Goal: Information Seeking & Learning: Learn about a topic

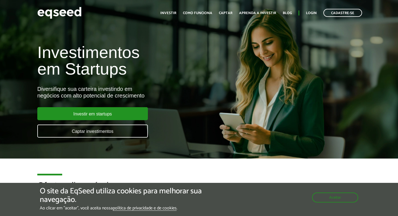
click at [172, 70] on h1 "Investimentos em Startups" at bounding box center [132, 60] width 191 height 33
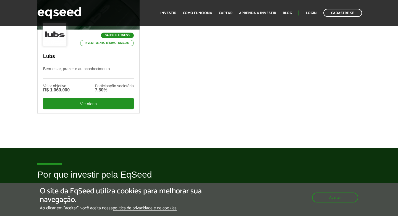
scroll to position [225, 0]
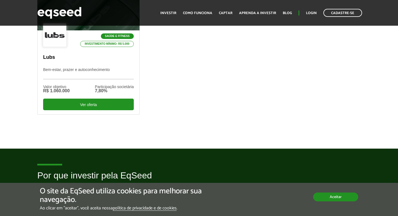
click at [317, 196] on button "Aceitar" at bounding box center [335, 196] width 45 height 9
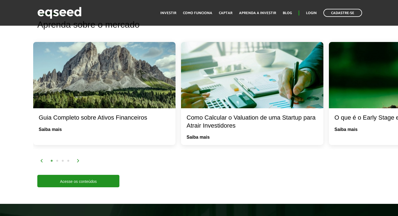
scroll to position [1090, 0]
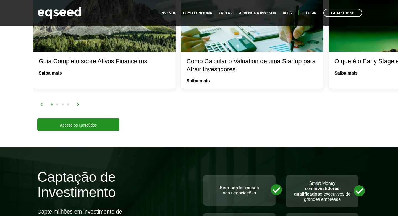
click at [78, 107] on div "1 2 3 4" at bounding box center [216, 104] width 353 height 6
click at [78, 106] on img at bounding box center [77, 104] width 3 height 3
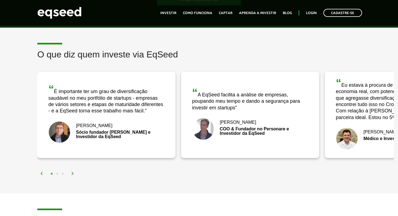
scroll to position [839, 0]
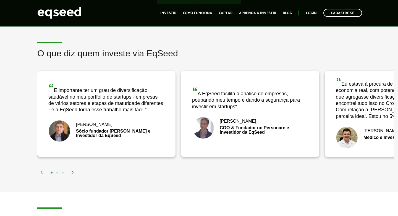
click at [72, 174] on img at bounding box center [72, 172] width 3 height 3
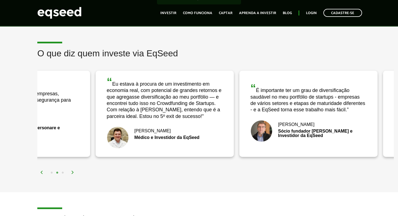
drag, startPoint x: 227, startPoint y: 113, endPoint x: 99, endPoint y: 126, distance: 129.0
click at [99, 126] on div "“ Eu estava à procura de um investimento em economia real, com potencial de gra…" at bounding box center [165, 114] width 138 height 86
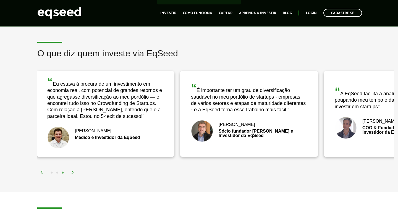
drag, startPoint x: 240, startPoint y: 117, endPoint x: 53, endPoint y: 117, distance: 186.4
click at [180, 117] on div "“ É importante ter um grau de diversificação saudável no meu portfólio de start…" at bounding box center [249, 114] width 138 height 86
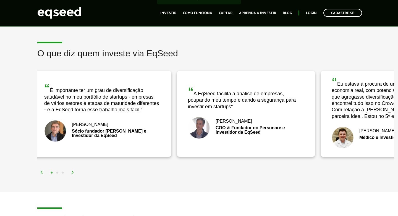
drag, startPoint x: 233, startPoint y: 111, endPoint x: 120, endPoint y: 111, distance: 112.9
click at [188, 110] on div "“ A EqSeed facilita a análise de empresas, poupando meu tempo e dando a seguran…" at bounding box center [246, 98] width 116 height 24
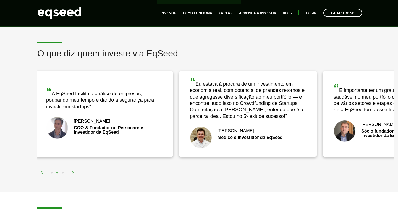
drag, startPoint x: 211, startPoint y: 123, endPoint x: 196, endPoint y: 123, distance: 14.6
click at [197, 120] on div "“ Eu estava à procura de um investimento em economia real, com potencial de gra…" at bounding box center [248, 97] width 116 height 43
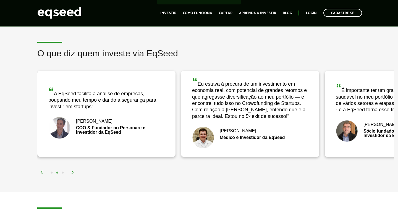
drag, startPoint x: 196, startPoint y: 123, endPoint x: 93, endPoint y: 123, distance: 103.0
click at [192, 120] on div "“ Eu estava à procura de um investimento em economia real, com potencial de gra…" at bounding box center [250, 97] width 116 height 43
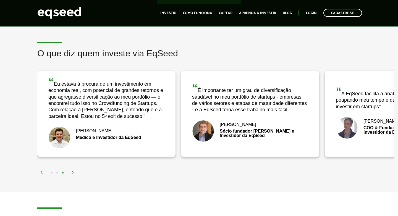
drag, startPoint x: 200, startPoint y: 129, endPoint x: 196, endPoint y: 129, distance: 3.6
click at [197, 129] on img at bounding box center [203, 131] width 22 height 22
drag, startPoint x: 139, startPoint y: 129, endPoint x: 133, endPoint y: 129, distance: 6.1
click at [133, 129] on div "“ A EqSeed facilita a análise de empresas, poupando meu tempo e dando a seguran…" at bounding box center [37, 114] width 1149 height 94
drag, startPoint x: 133, startPoint y: 129, endPoint x: 102, endPoint y: 129, distance: 31.2
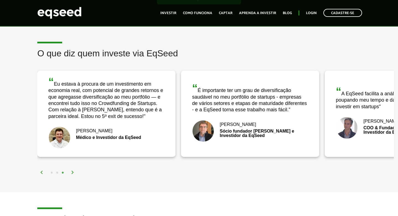
click at [103, 129] on div "“ Eu estava à procura de um investimento em economia real, com potencial de gra…" at bounding box center [106, 114] width 138 height 86
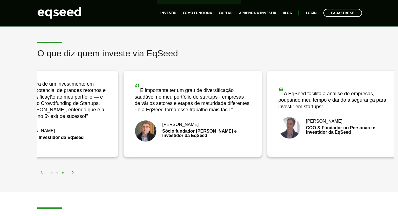
drag, startPoint x: 205, startPoint y: 129, endPoint x: 55, endPoint y: 137, distance: 150.2
click at [134, 137] on img at bounding box center [145, 131] width 22 height 22
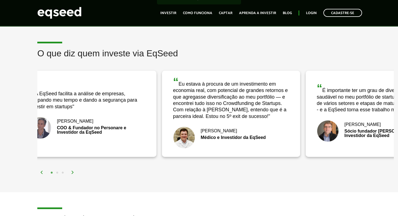
drag, startPoint x: 230, startPoint y: 130, endPoint x: 68, endPoint y: 121, distance: 162.9
click at [68, 121] on div "“ A EqSeed facilita a análise de empresas, poupando meu tempo e dando a seguran…" at bounding box center [87, 114] width 138 height 86
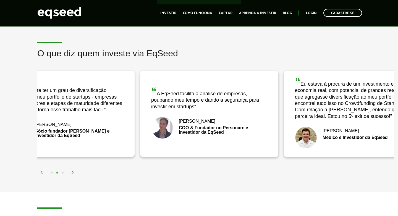
drag, startPoint x: 93, startPoint y: 112, endPoint x: 321, endPoint y: 111, distance: 228.9
click at [267, 110] on div "“ A EqSeed facilita a análise de empresas, poupando meu tempo e dando a seguran…" at bounding box center [209, 98] width 116 height 24
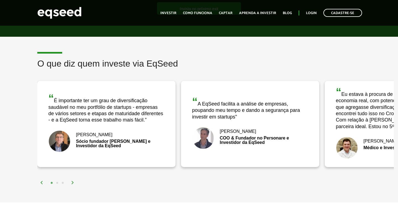
scroll to position [830, 0]
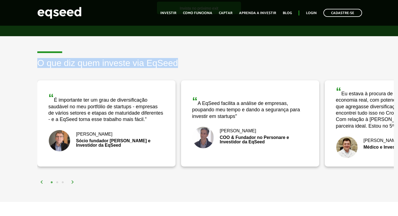
drag, startPoint x: 37, startPoint y: 57, endPoint x: 173, endPoint y: 72, distance: 136.1
click at [174, 73] on h2 "O que diz quem investe via EqSeed" at bounding box center [215, 67] width 356 height 18
click at [173, 72] on h2 "O que diz quem investe via EqSeed" at bounding box center [215, 67] width 356 height 18
drag, startPoint x: 180, startPoint y: 70, endPoint x: 35, endPoint y: 59, distance: 145.4
click at [35, 59] on article "O que diz quem investe via EqSeed “ A EqSeed facilita a análise de empresas, po…" at bounding box center [199, 119] width 398 height 166
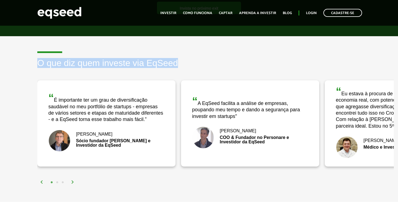
click at [35, 59] on article "O que diz quem investe via EqSeed “ A EqSeed facilita a análise de empresas, po…" at bounding box center [199, 119] width 398 height 166
drag, startPoint x: 39, startPoint y: 66, endPoint x: 157, endPoint y: 125, distance: 131.4
click at [157, 125] on div "O que diz quem investe via EqSeed “ A EqSeed facilita a análise de empresas, po…" at bounding box center [215, 121] width 365 height 127
click at [145, 120] on div "“ É importante ter um grau de diversificação saudável no meu portfólio de start…" at bounding box center [106, 107] width 116 height 31
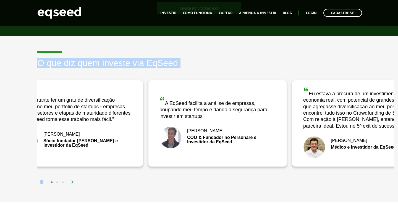
drag, startPoint x: 144, startPoint y: 126, endPoint x: 112, endPoint y: 118, distance: 33.4
click at [112, 118] on div "“ É importante ter um grau de diversificação saudável no meu portfólio de start…" at bounding box center [74, 107] width 116 height 31
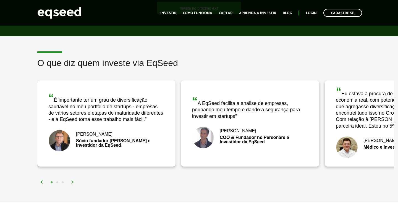
click at [181, 68] on h2 "O que diz quem investe via EqSeed" at bounding box center [215, 67] width 356 height 18
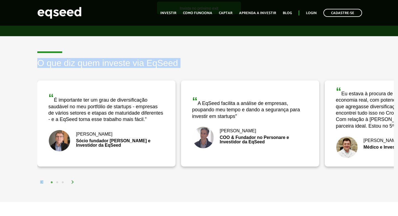
drag, startPoint x: 36, startPoint y: 66, endPoint x: 169, endPoint y: 111, distance: 140.4
click at [169, 111] on div "O que diz quem investe via EqSeed “ A EqSeed facilita a análise de empresas, po…" at bounding box center [215, 121] width 365 height 127
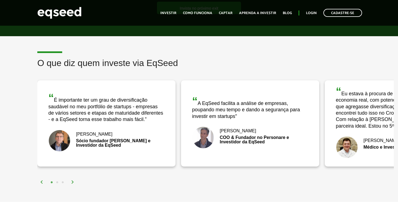
click at [135, 183] on div "O que diz quem investe via EqSeed “ A EqSeed facilita a análise de empresas, po…" at bounding box center [215, 121] width 365 height 127
click at [57, 185] on button "2" at bounding box center [57, 183] width 6 height 6
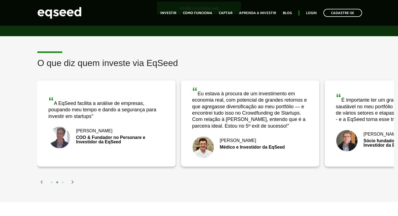
click at [66, 185] on div "1 2 3" at bounding box center [216, 182] width 353 height 6
click at [63, 185] on button "3" at bounding box center [63, 183] width 6 height 6
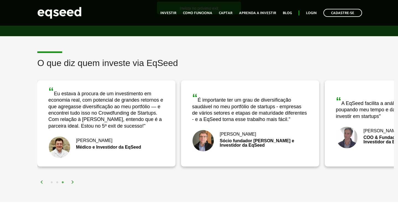
click at [72, 184] on img at bounding box center [72, 181] width 3 height 3
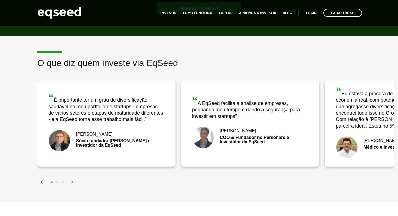
click at [73, 184] on img at bounding box center [72, 181] width 3 height 3
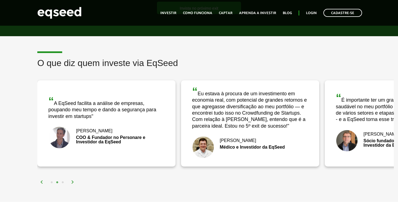
click at [41, 185] on div "1 2 3" at bounding box center [216, 182] width 353 height 6
click at [42, 184] on img at bounding box center [41, 181] width 3 height 3
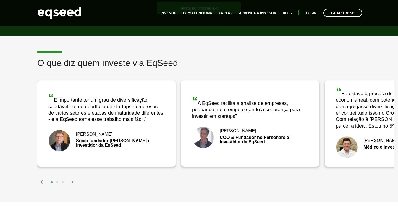
click at [58, 185] on button "2" at bounding box center [57, 183] width 6 height 6
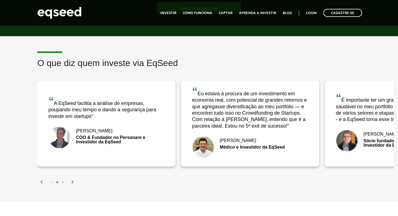
click at [52, 185] on button "1" at bounding box center [52, 183] width 6 height 6
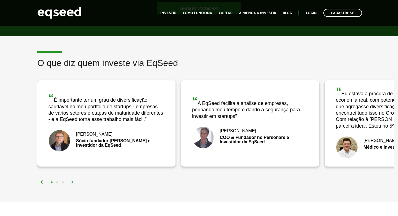
click at [110, 185] on div "1 2 3" at bounding box center [216, 182] width 353 height 6
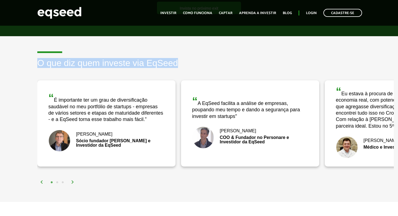
drag, startPoint x: 37, startPoint y: 67, endPoint x: 201, endPoint y: 65, distance: 163.8
click at [202, 65] on h2 "O que diz quem investe via EqSeed" at bounding box center [215, 67] width 356 height 18
click at [201, 65] on h2 "O que diz quem investe via EqSeed" at bounding box center [215, 67] width 356 height 18
drag, startPoint x: 201, startPoint y: 65, endPoint x: 39, endPoint y: 67, distance: 161.6
click at [39, 67] on h2 "O que diz quem investe via EqSeed" at bounding box center [215, 67] width 356 height 18
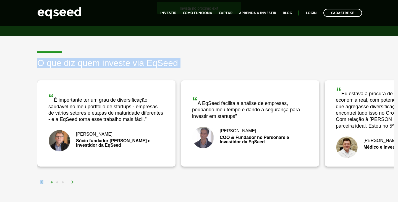
click at [196, 67] on h2 "O que diz quem investe via EqSeed" at bounding box center [215, 67] width 356 height 18
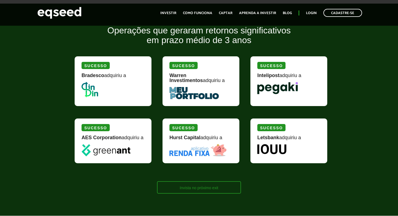
scroll to position [650, 0]
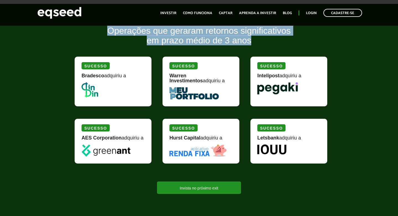
drag, startPoint x: 255, startPoint y: 42, endPoint x: 101, endPoint y: 33, distance: 154.7
click at [101, 32] on h2 "Operações que geraram retornos significativos em prazo médio de 3 anos" at bounding box center [198, 40] width 257 height 28
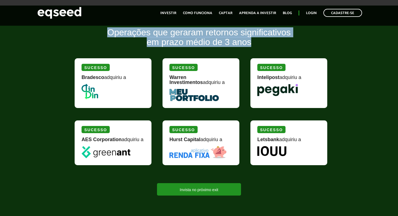
click at [101, 33] on h2 "Operações que geraram retornos significativos em prazo médio de 3 anos" at bounding box center [198, 42] width 257 height 28
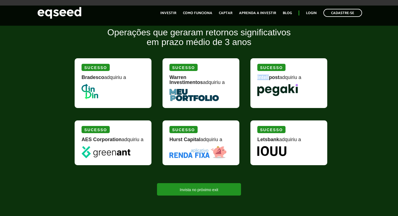
drag, startPoint x: 268, startPoint y: 76, endPoint x: 257, endPoint y: 76, distance: 11.0
click at [257, 76] on strong "Intelipost" at bounding box center [268, 78] width 22 height 6
click at [304, 76] on div "Intelipost adquiriu a" at bounding box center [288, 79] width 63 height 9
drag, startPoint x: 283, startPoint y: 149, endPoint x: 244, endPoint y: 148, distance: 38.9
drag, startPoint x: 225, startPoint y: 141, endPoint x: 144, endPoint y: 67, distance: 110.0
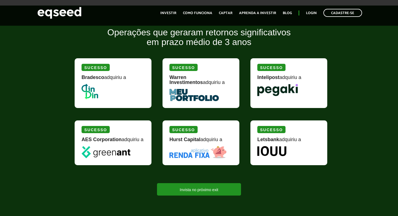
click at [144, 67] on div "[PERSON_NAME] adquiriu a Sucesso Warren Investimentos adquiriu a Sucesso Inteli…" at bounding box center [201, 115] width 263 height 119
click at [144, 67] on div "[PERSON_NAME] adquiriu a" at bounding box center [113, 83] width 77 height 50
click at [161, 44] on h2 "Operações que geraram retornos significativos em prazo médio de 3 anos" at bounding box center [198, 42] width 257 height 28
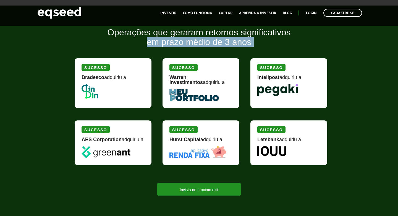
click at [161, 44] on h2 "Operações que geraram retornos significativos em prazo médio de 3 anos" at bounding box center [198, 42] width 257 height 28
click at [182, 44] on h2 "Operações que geraram retornos significativos em prazo médio de 3 anos" at bounding box center [198, 42] width 257 height 28
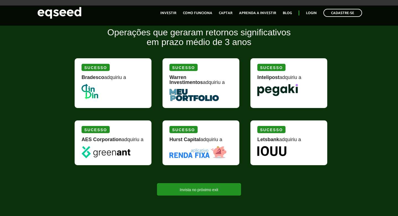
click at [184, 43] on h2 "Operações que geraram retornos significativos em prazo médio de 3 anos" at bounding box center [198, 42] width 257 height 28
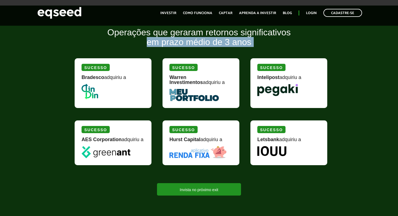
click at [184, 43] on h2 "Operações que geraram retornos significativos em prazo médio de 3 anos" at bounding box center [198, 42] width 257 height 28
click at [188, 42] on h2 "Operações que geraram retornos significativos em prazo médio de 3 anos" at bounding box center [198, 42] width 257 height 28
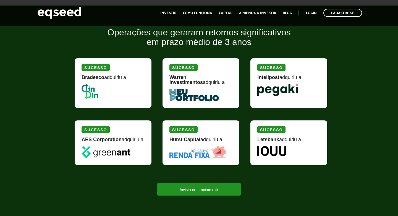
click at [186, 42] on h2 "Operações que geraram retornos significativos em prazo médio de 3 anos" at bounding box center [198, 42] width 257 height 28
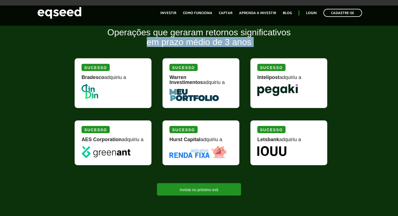
click at [186, 42] on h2 "Operações que geraram retornos significativos em prazo médio de 3 anos" at bounding box center [198, 42] width 257 height 28
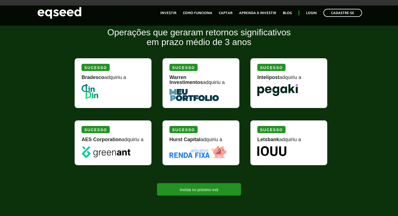
click at [185, 42] on h2 "Operações que geraram retornos significativos em prazo médio de 3 anos" at bounding box center [198, 42] width 257 height 28
click at [184, 42] on h2 "Operações que geraram retornos significativos em prazo médio de 3 anos" at bounding box center [198, 42] width 257 height 28
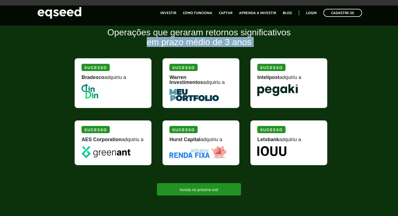
click at [184, 42] on h2 "Operações que geraram retornos significativos em prazo médio de 3 anos" at bounding box center [198, 42] width 257 height 28
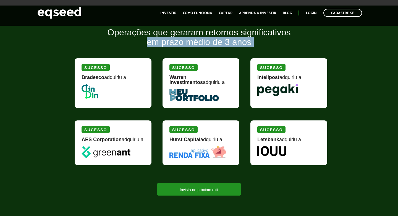
click at [194, 47] on h2 "Operações que geraram retornos significativos em prazo médio de 3 anos" at bounding box center [198, 42] width 257 height 28
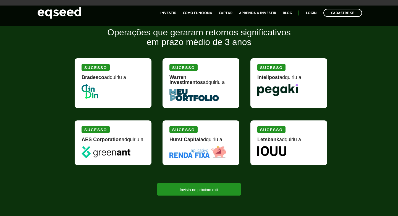
click at [192, 44] on h2 "Operações que geraram retornos significativos em prazo médio de 3 anos" at bounding box center [198, 42] width 257 height 28
